Goal: Find specific page/section: Find specific page/section

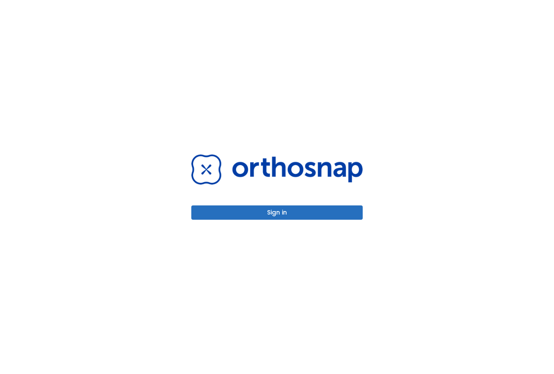
click at [258, 214] on button "Sign in" at bounding box center [276, 212] width 171 height 14
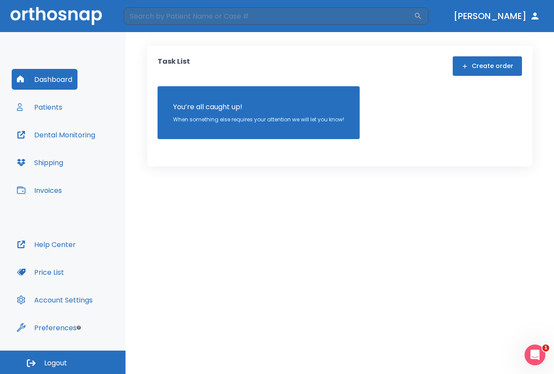
click at [78, 136] on button "Dental Monitoring" at bounding box center [56, 134] width 89 height 21
click at [57, 163] on button "Shipping" at bounding box center [40, 162] width 57 height 21
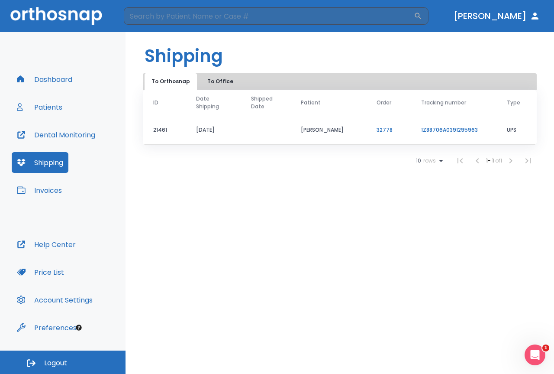
click at [214, 77] on button "To Office" at bounding box center [220, 81] width 43 height 16
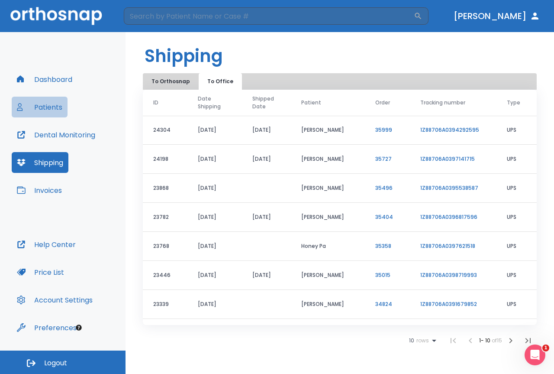
click at [55, 107] on button "Patients" at bounding box center [40, 107] width 56 height 21
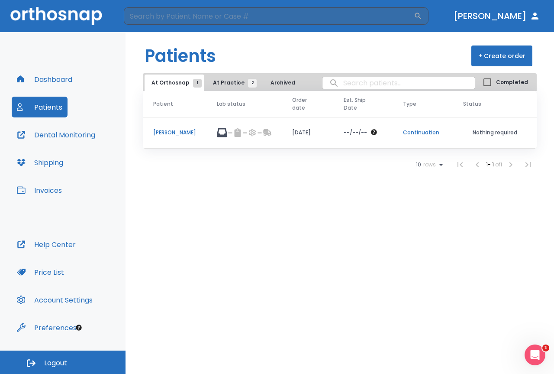
click at [184, 131] on p "[PERSON_NAME]" at bounding box center [174, 133] width 43 height 8
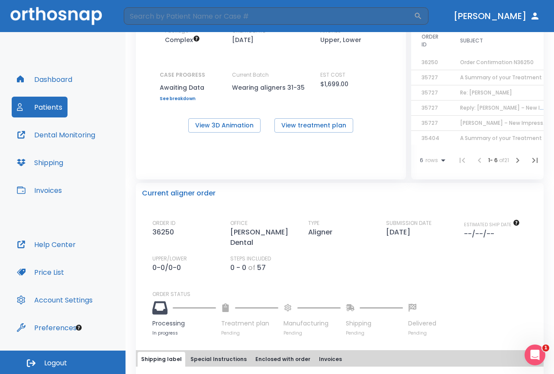
scroll to position [87, 0]
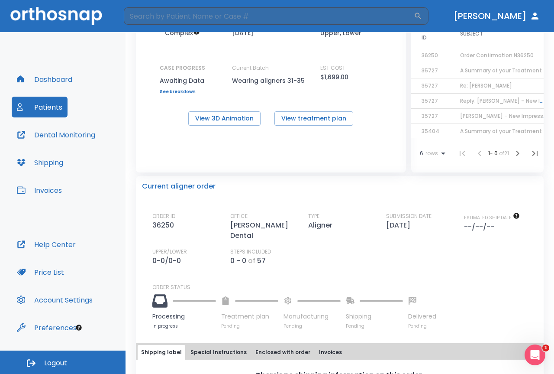
click at [327, 267] on div "ORDER ID 36250 OFFICE [PERSON_NAME] Dental TYPE Aligner SUBMISSION DATE [DATE] …" at bounding box center [344, 270] width 385 height 117
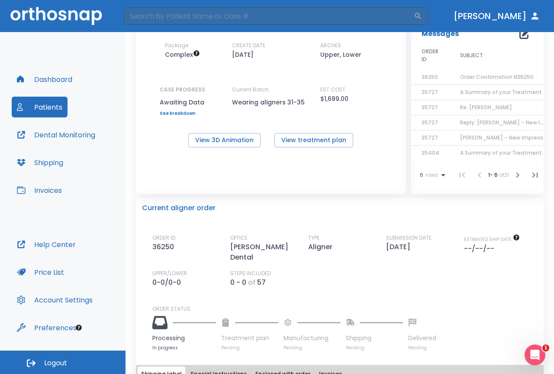
scroll to position [0, 0]
